Goal: Information Seeking & Learning: Learn about a topic

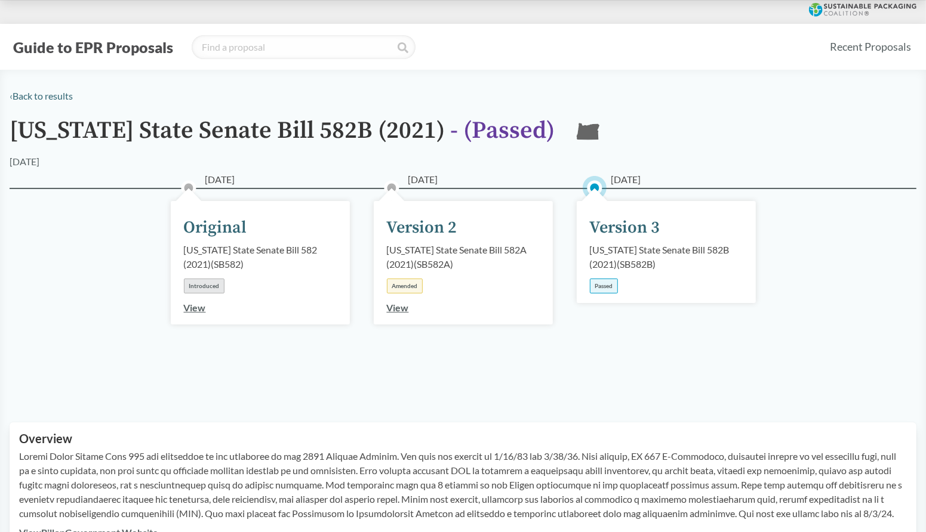
click at [617, 220] on div "Version 3" at bounding box center [625, 228] width 70 height 25
click at [617, 226] on div "Version 3" at bounding box center [625, 228] width 70 height 25
click at [639, 257] on div "[US_STATE] State Senate Bill 582B (2021) ( SB582B )" at bounding box center [666, 257] width 153 height 29
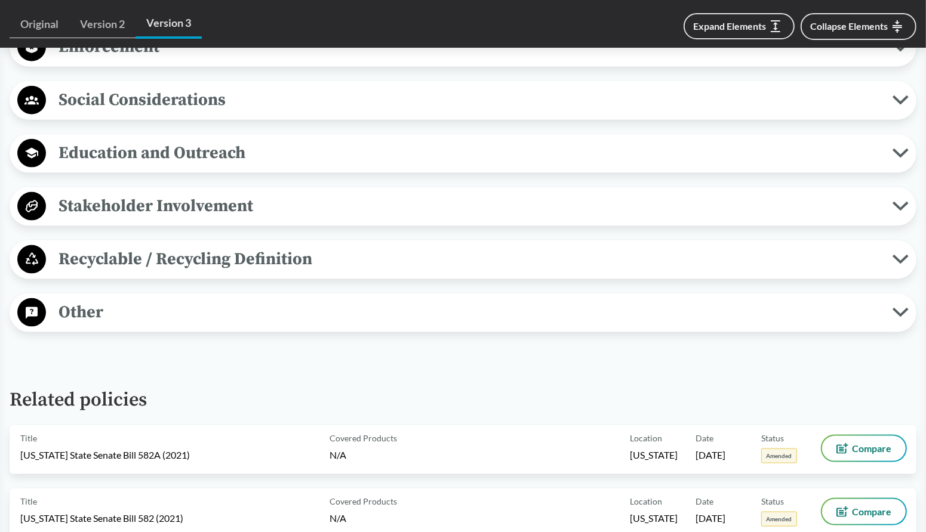
scroll to position [1193, 0]
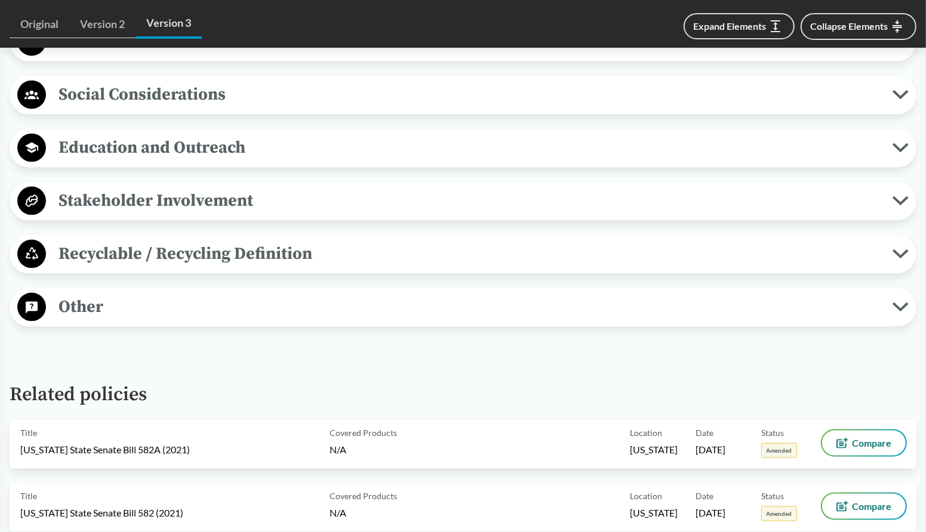
click at [189, 252] on span "Recyclable / Recycling Definition" at bounding box center [469, 254] width 847 height 27
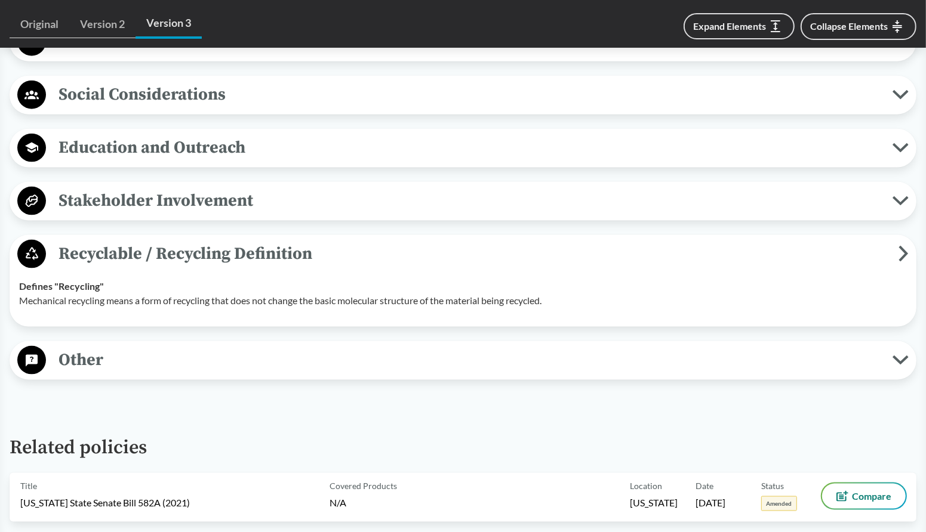
click at [199, 294] on p "Mechanical recycling means a form of recycling that does not change the basic m…" at bounding box center [463, 301] width 888 height 14
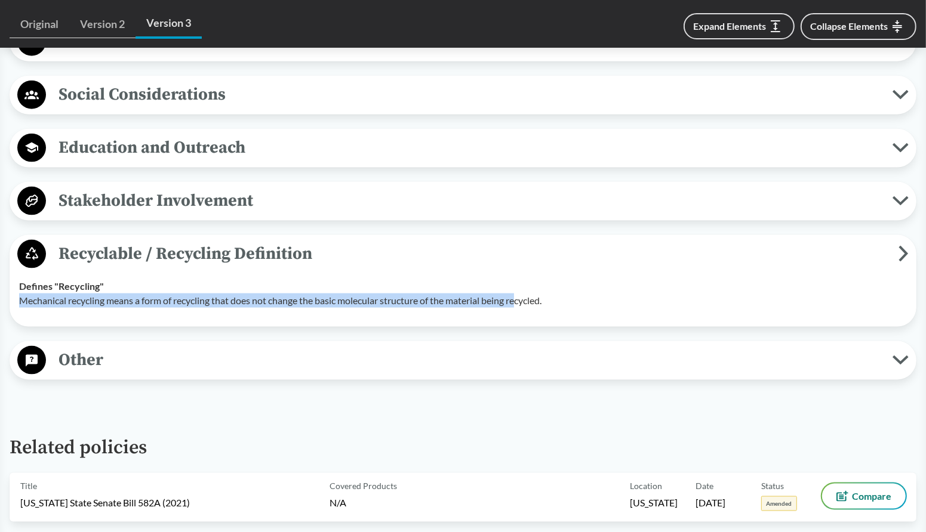
drag, startPoint x: 29, startPoint y: 300, endPoint x: 524, endPoint y: 310, distance: 495.6
click at [524, 310] on td "Defines "Recycling" Mechanical recycling means a form of recycling that does no…" at bounding box center [463, 294] width 898 height 48
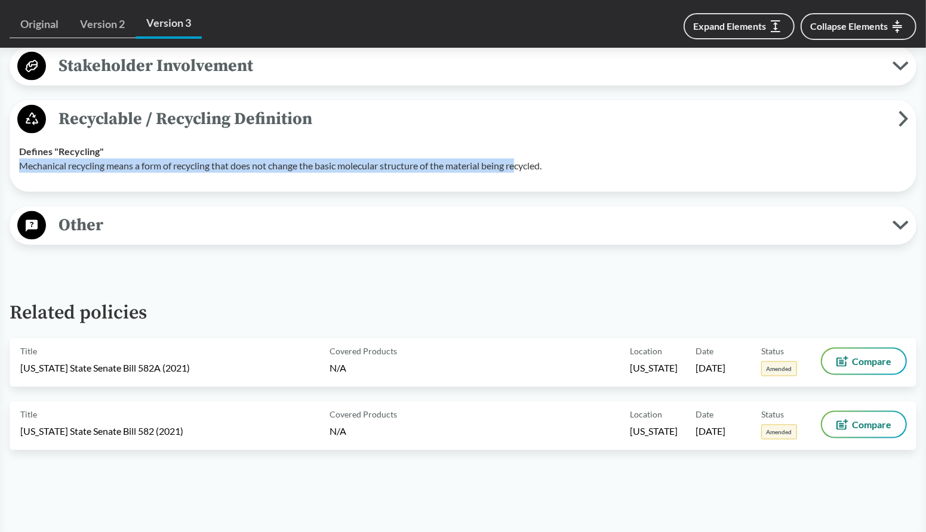
scroll to position [1373, 0]
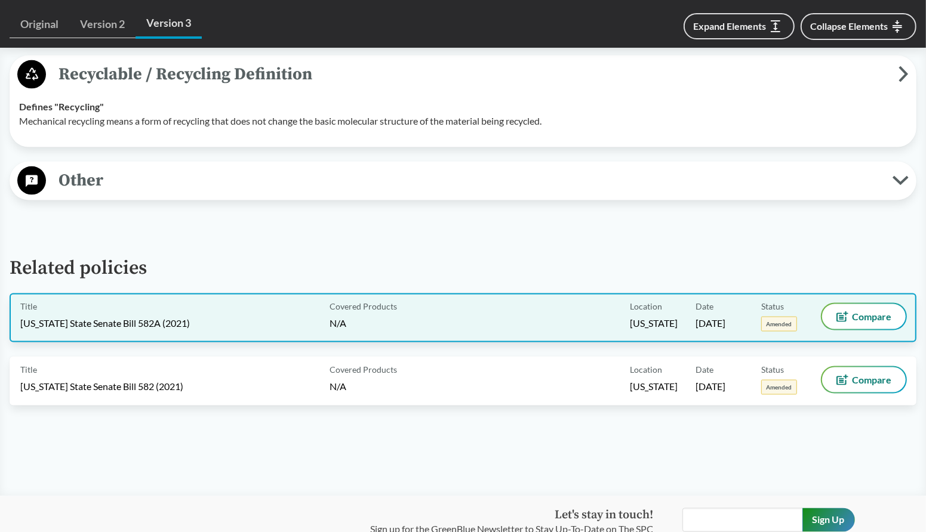
click at [126, 319] on span "[US_STATE] State Senate Bill 582A (2021)" at bounding box center [105, 323] width 170 height 13
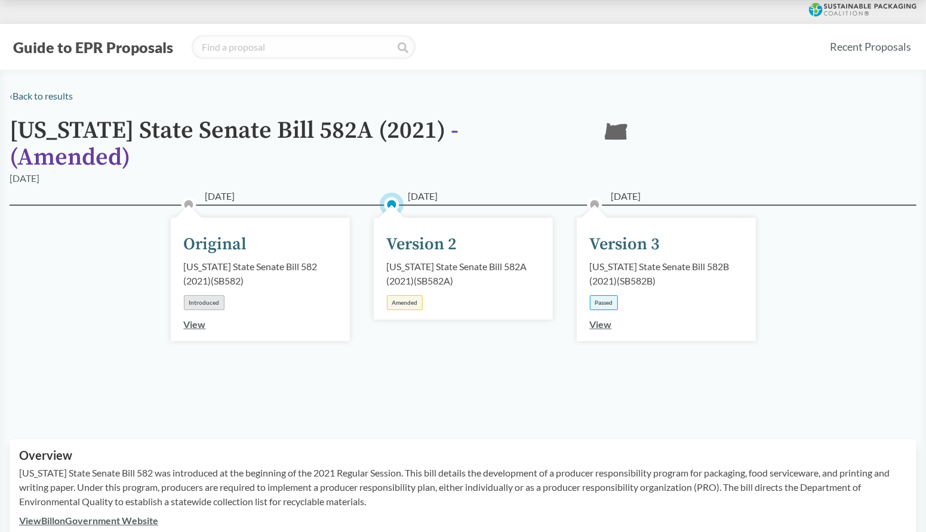
click at [605, 295] on div "Passed" at bounding box center [604, 302] width 28 height 15
click at [604, 319] on link "View" at bounding box center [601, 324] width 22 height 11
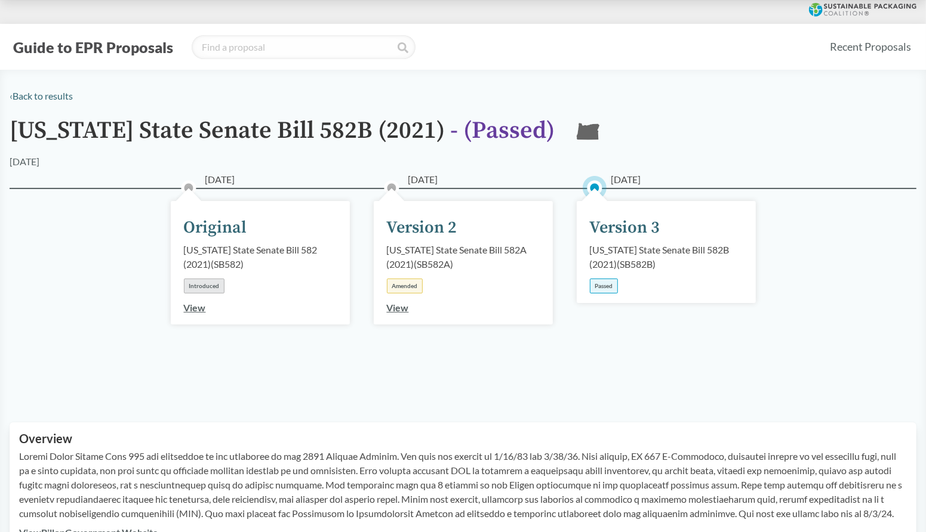
click at [635, 176] on span "[DATE]" at bounding box center [626, 180] width 30 height 14
drag, startPoint x: 279, startPoint y: 134, endPoint x: 324, endPoint y: 130, distance: 45.5
click at [324, 130] on h1 "[US_STATE] State Senate Bill 582B (2021) - ( Passed )" at bounding box center [282, 136] width 545 height 37
copy h1 "582B"
click at [327, 129] on h1 "[US_STATE] State Senate Bill 582B (2021) - ( Passed )" at bounding box center [282, 136] width 545 height 37
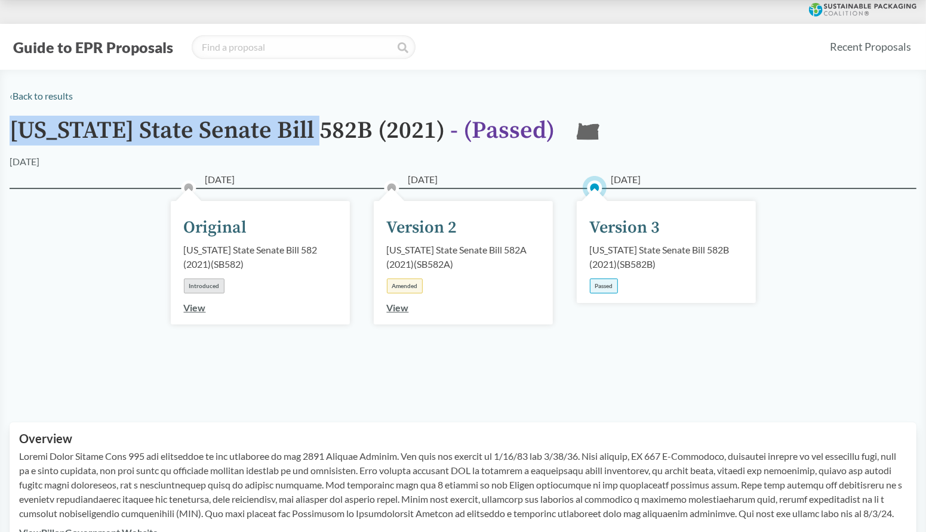
drag, startPoint x: 325, startPoint y: 132, endPoint x: 5, endPoint y: 131, distance: 320.0
copy h1 "[US_STATE] State Senate Bill 582B"
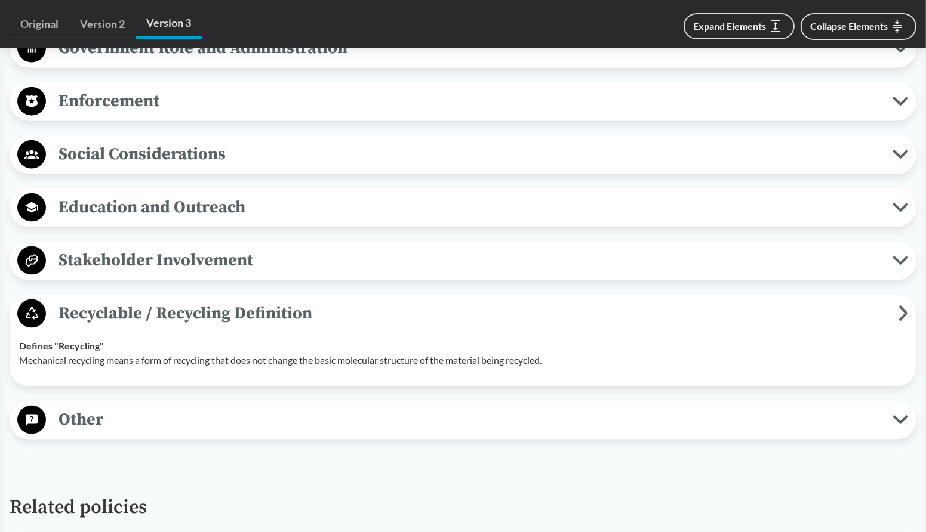
scroll to position [1125, 0]
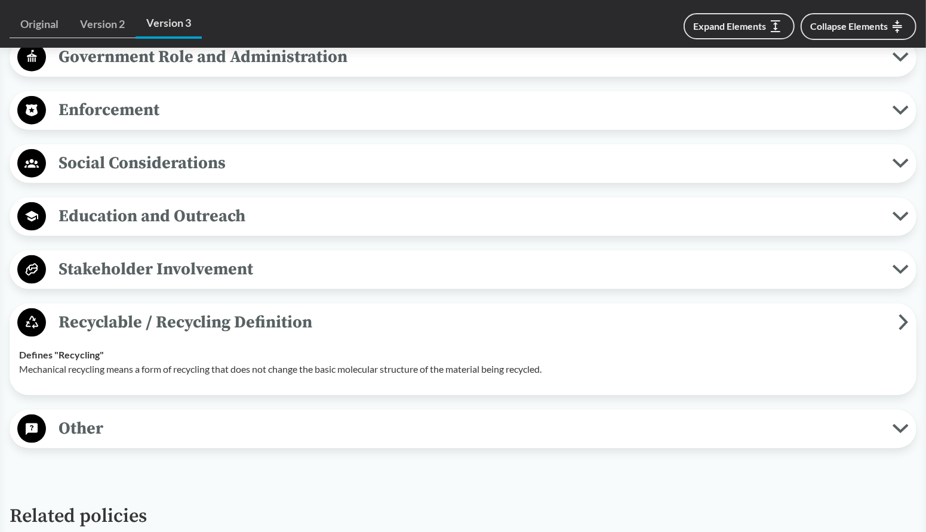
click at [875, 427] on span "Other" at bounding box center [469, 428] width 847 height 27
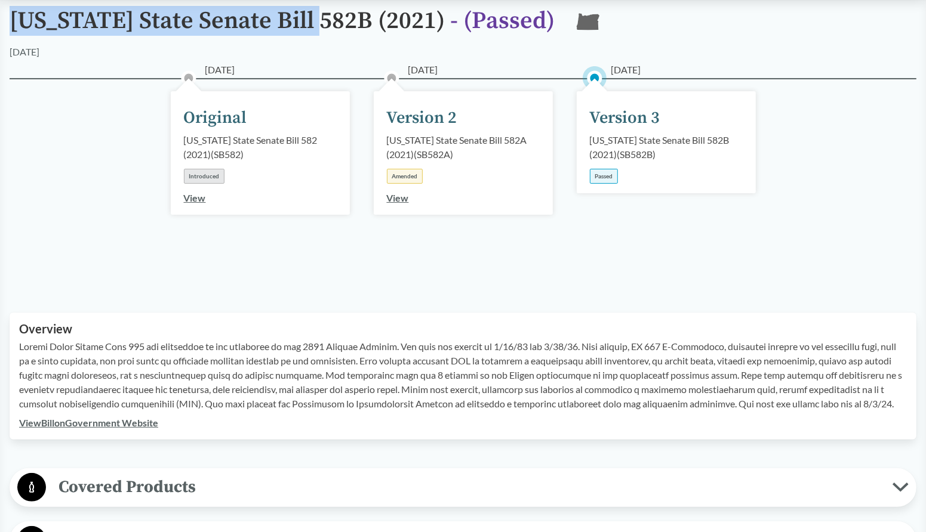
scroll to position [0, 0]
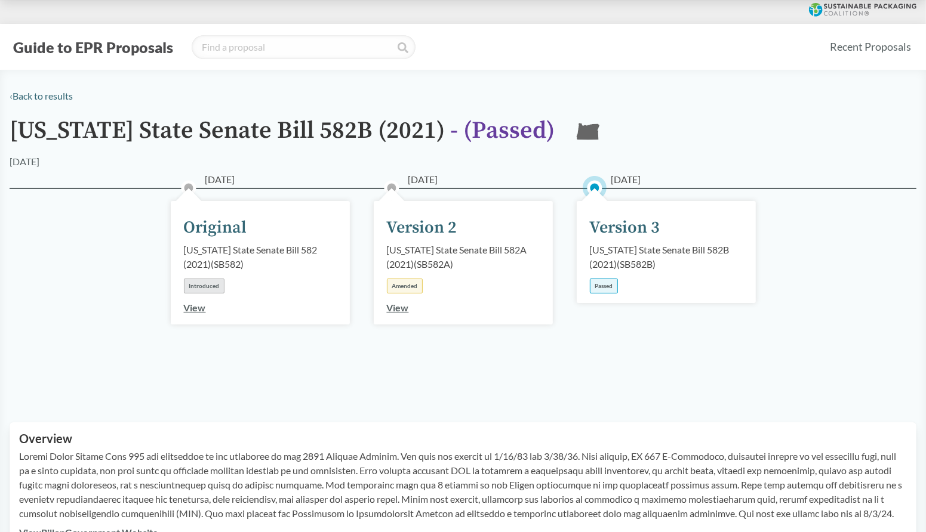
drag, startPoint x: 545, startPoint y: 136, endPoint x: 522, endPoint y: 133, distance: 23.6
click at [577, 136] on icon at bounding box center [588, 131] width 23 height 17
click at [450, 131] on span "- ( Passed )" at bounding box center [502, 131] width 104 height 30
